Goal: Task Accomplishment & Management: Use online tool/utility

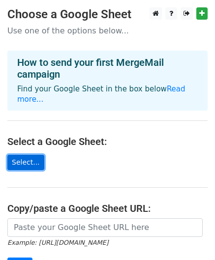
click at [30, 155] on link "Select..." at bounding box center [25, 162] width 37 height 15
click at [25, 155] on link "Select..." at bounding box center [25, 162] width 37 height 15
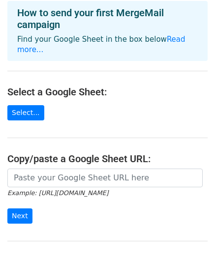
scroll to position [105, 0]
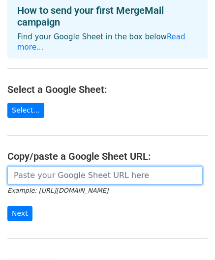
click at [34, 166] on input "url" at bounding box center [104, 175] width 195 height 19
paste input "[URL][DOMAIN_NAME]"
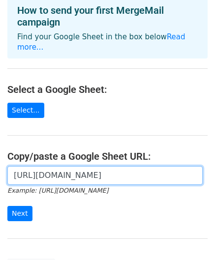
scroll to position [0, 210]
type input "[URL][DOMAIN_NAME]"
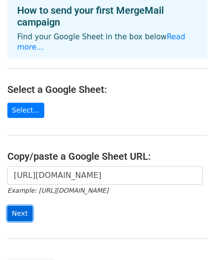
scroll to position [0, 0]
click at [23, 206] on input "Next" at bounding box center [19, 213] width 25 height 15
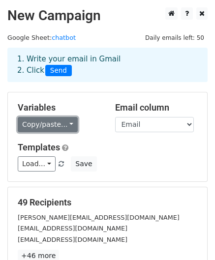
click at [48, 120] on link "Copy/paste..." at bounding box center [48, 124] width 60 height 15
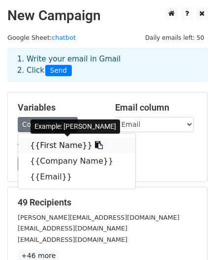
click at [39, 141] on link "{{First Name}}" at bounding box center [76, 146] width 117 height 16
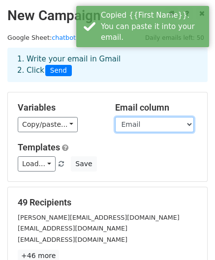
click at [126, 124] on select "First Name Company Name Email" at bounding box center [154, 124] width 79 height 15
click at [115, 117] on select "First Name Company Name Email" at bounding box center [154, 124] width 79 height 15
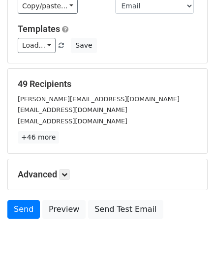
scroll to position [119, 0]
